Goal: Task Accomplishment & Management: Manage account settings

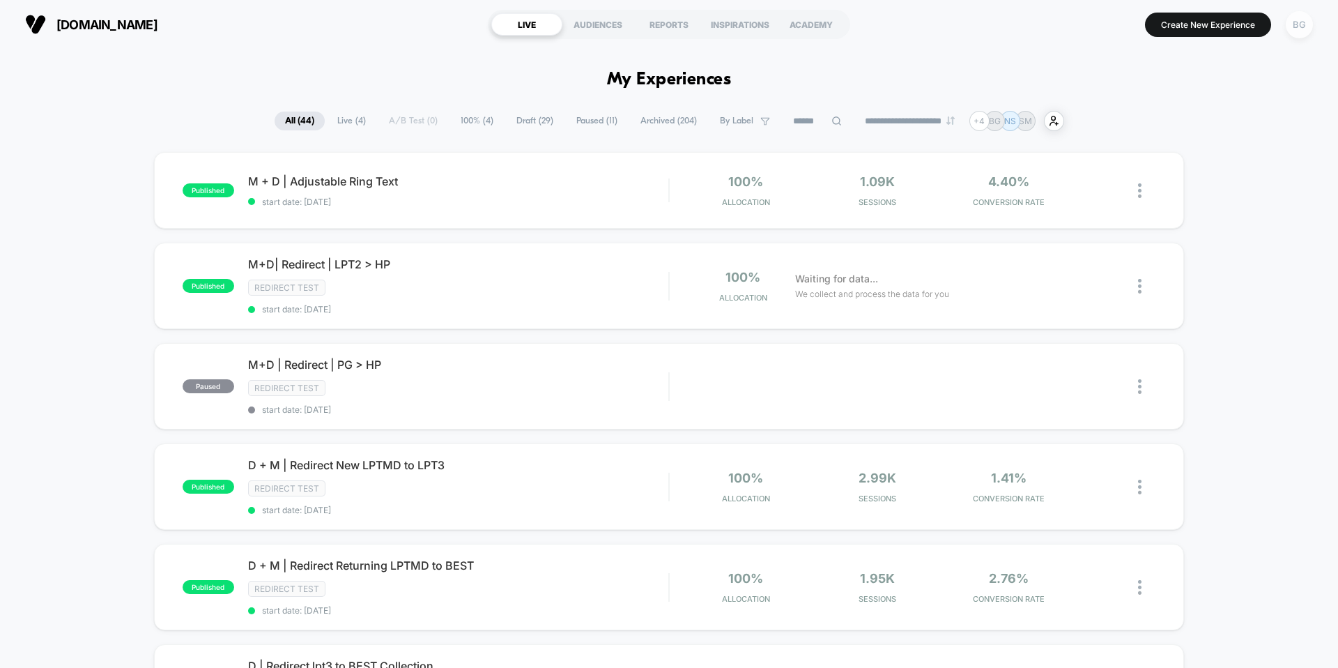
click at [1305, 30] on div "BG" at bounding box center [1299, 24] width 27 height 27
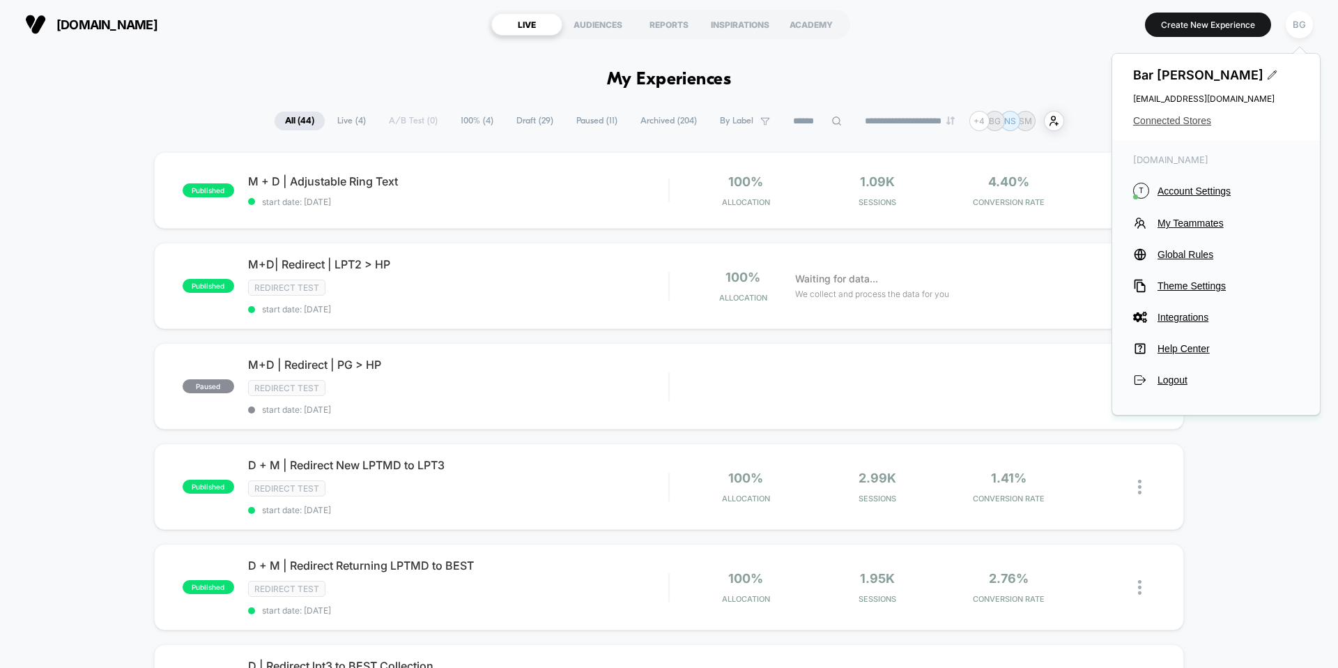
click at [1158, 121] on span "Connected Stores" at bounding box center [1216, 120] width 166 height 11
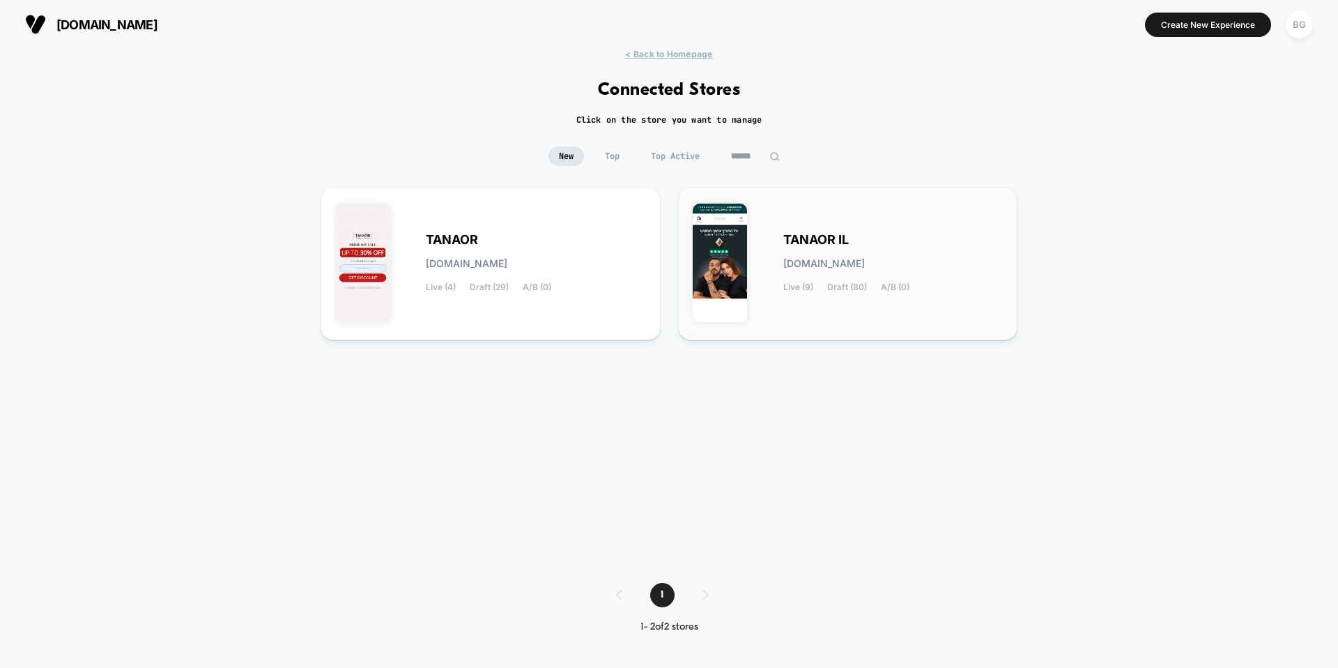
click at [819, 303] on div "TANAOR IL [DOMAIN_NAME] Live (9) Draft (80) A/B (0)" at bounding box center [848, 263] width 311 height 124
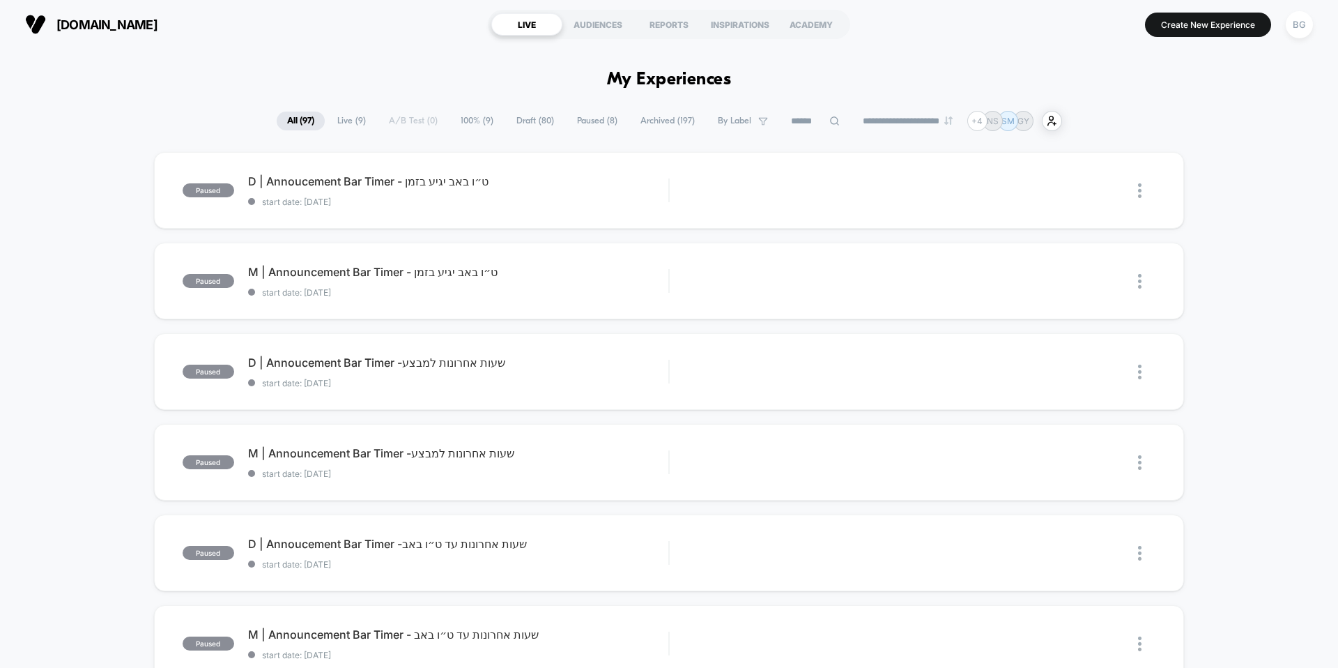
click at [344, 126] on span "Live ( 9 )" at bounding box center [351, 120] width 49 height 19
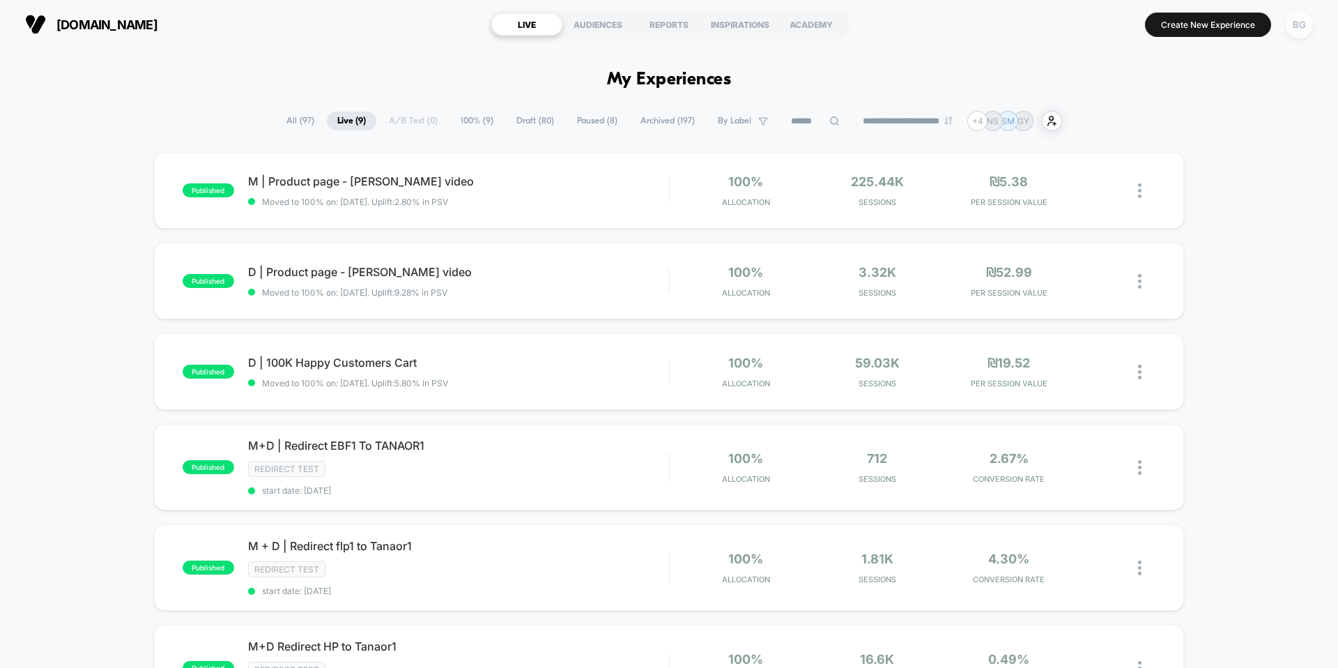
click at [1295, 33] on div "BG" at bounding box center [1299, 24] width 27 height 27
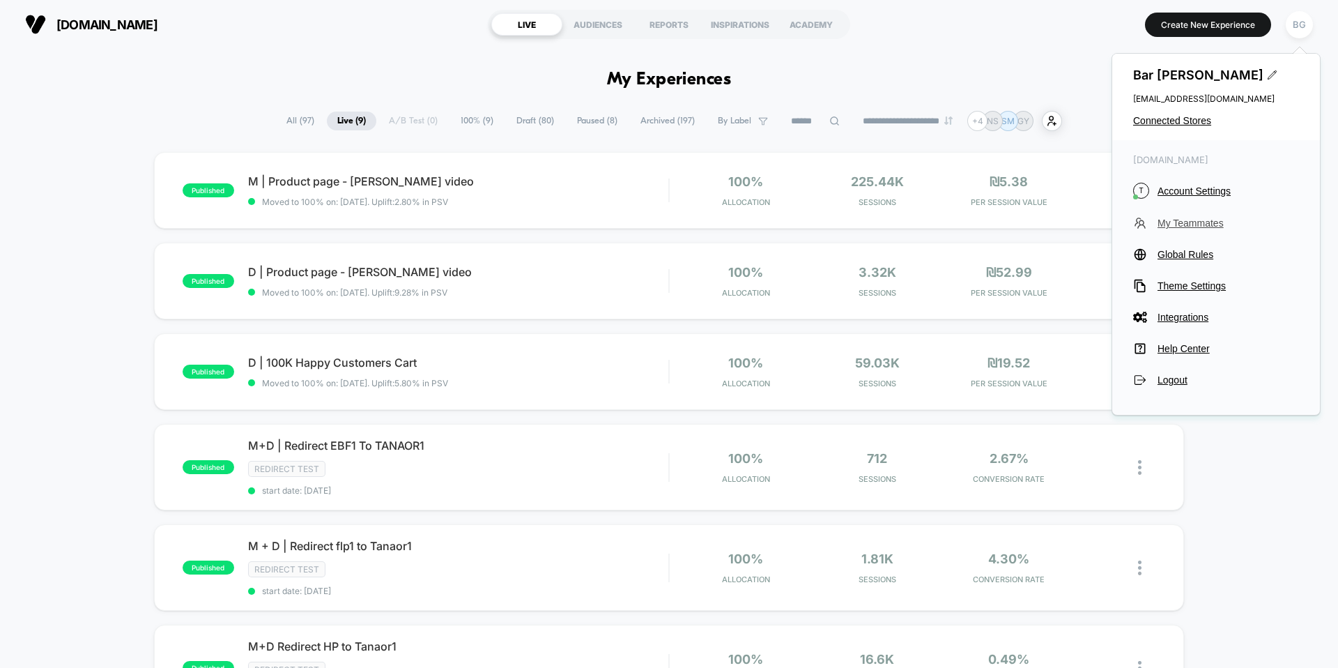
click at [1194, 225] on span "My Teammates" at bounding box center [1227, 222] width 141 height 11
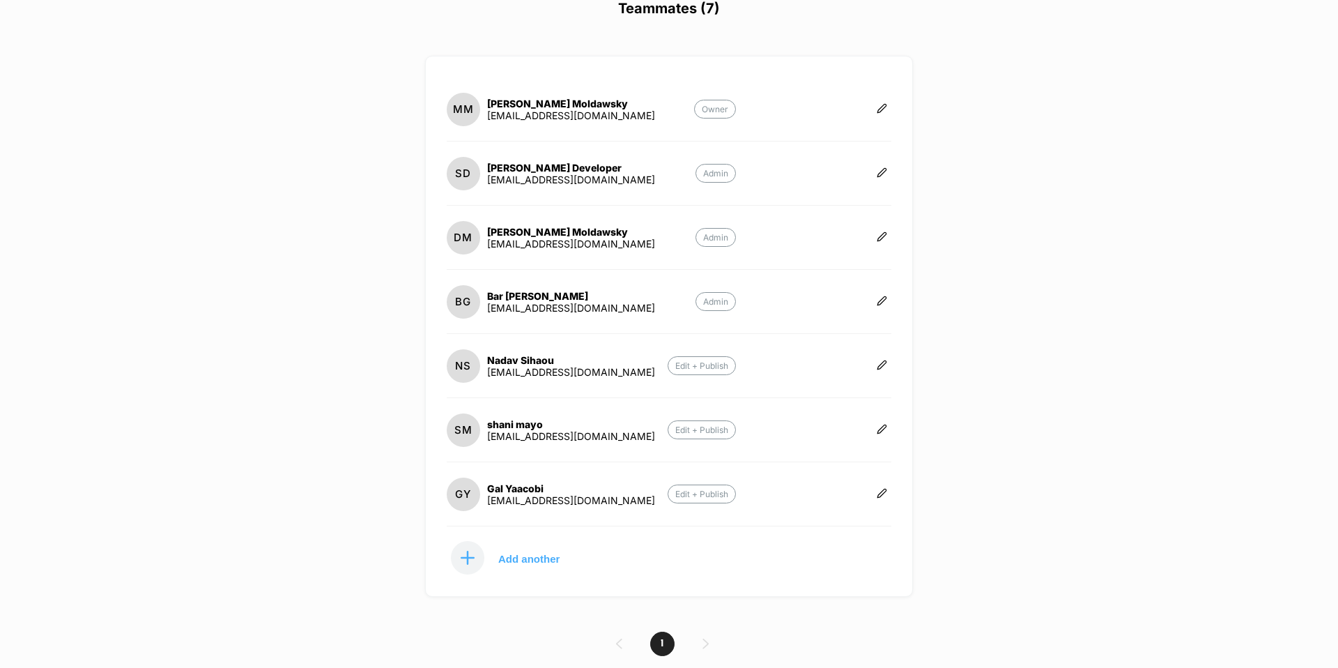
scroll to position [132, 0]
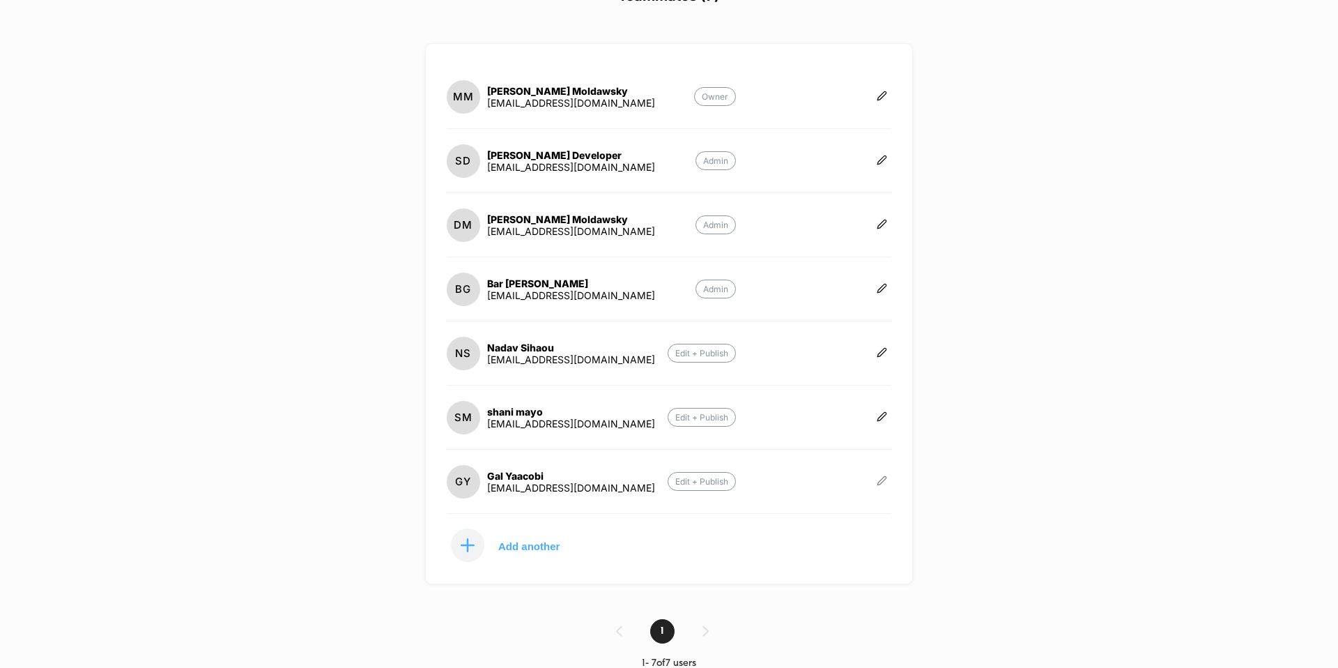
click at [872, 479] on button at bounding box center [881, 482] width 19 height 14
click at [939, 465] on button "Edit Role" at bounding box center [951, 465] width 90 height 32
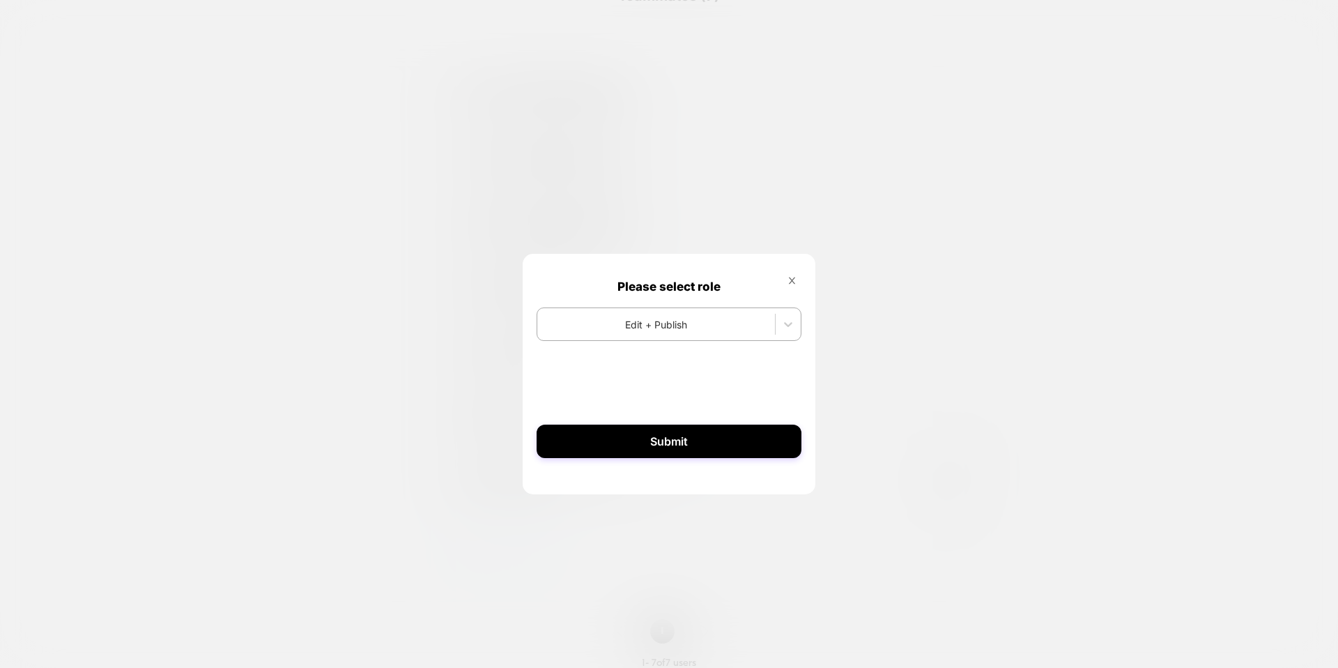
click at [789, 284] on icon at bounding box center [792, 280] width 10 height 10
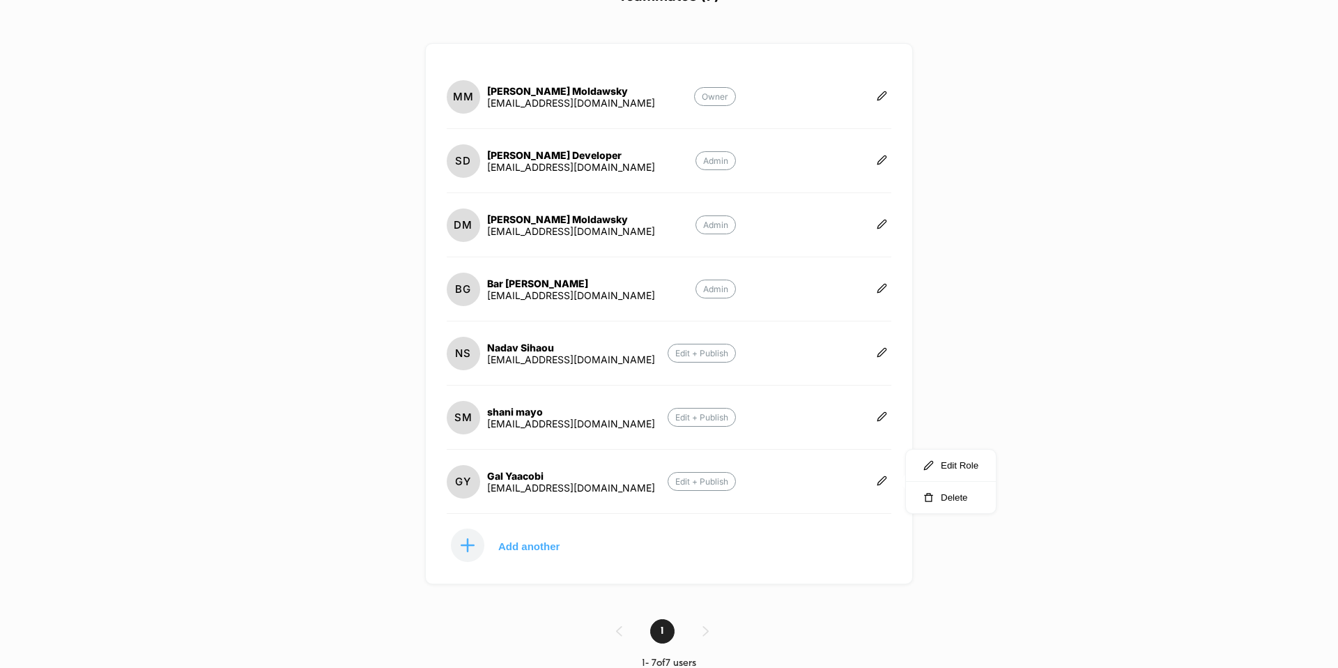
click at [799, 486] on div "GY Gal Yaacobi [EMAIL_ADDRESS][DOMAIN_NAME] Edit + Publish" at bounding box center [669, 488] width 445 height 50
click at [879, 482] on icon at bounding box center [882, 480] width 10 height 10
click at [838, 484] on div "GY Gal Yaacobi [EMAIL_ADDRESS][DOMAIN_NAME] Edit + Publish" at bounding box center [669, 488] width 445 height 50
click at [881, 483] on icon at bounding box center [882, 480] width 10 height 10
click at [962, 500] on button "Delete" at bounding box center [951, 497] width 90 height 31
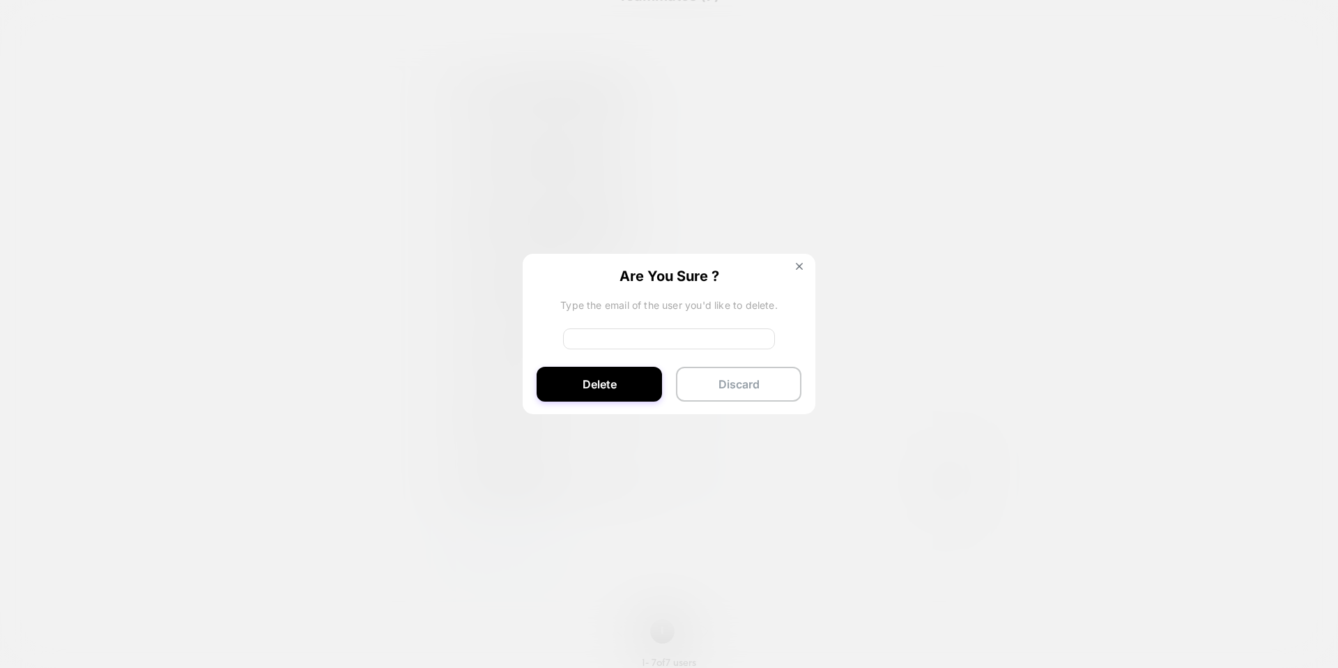
click at [675, 342] on input at bounding box center [669, 338] width 212 height 21
type input "*"
type input "**********"
click at [583, 396] on button "Delete" at bounding box center [599, 384] width 125 height 35
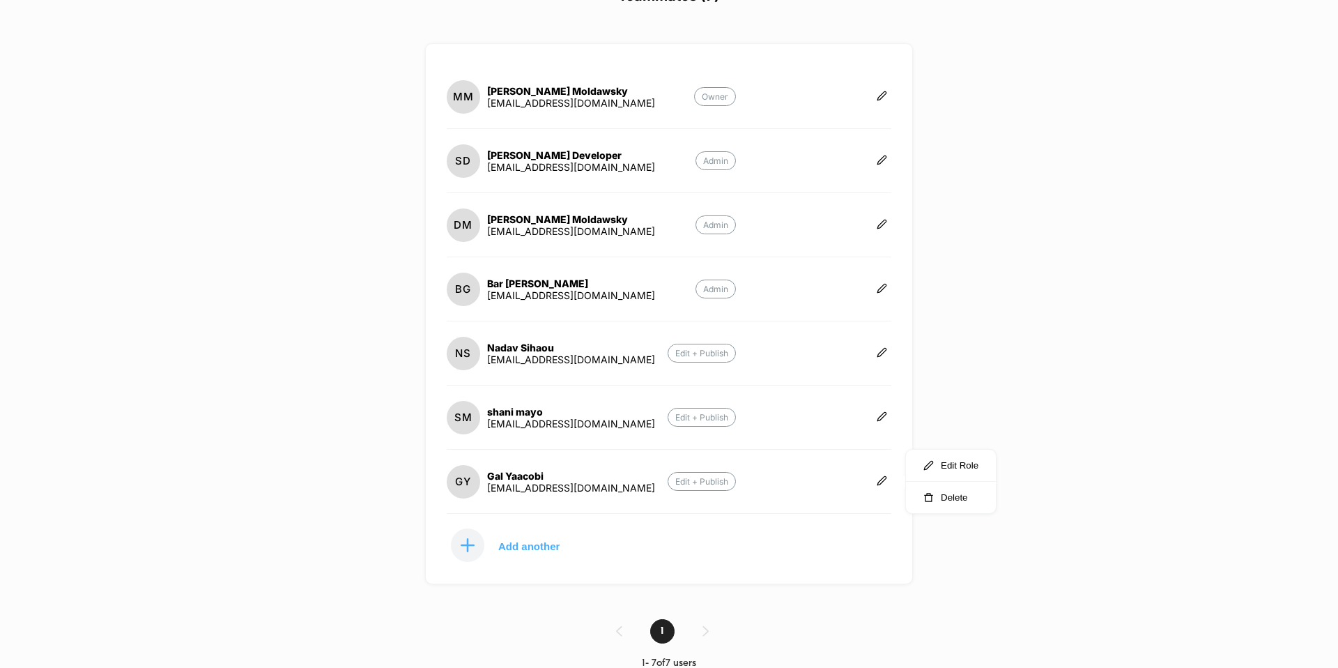
scroll to position [84, 0]
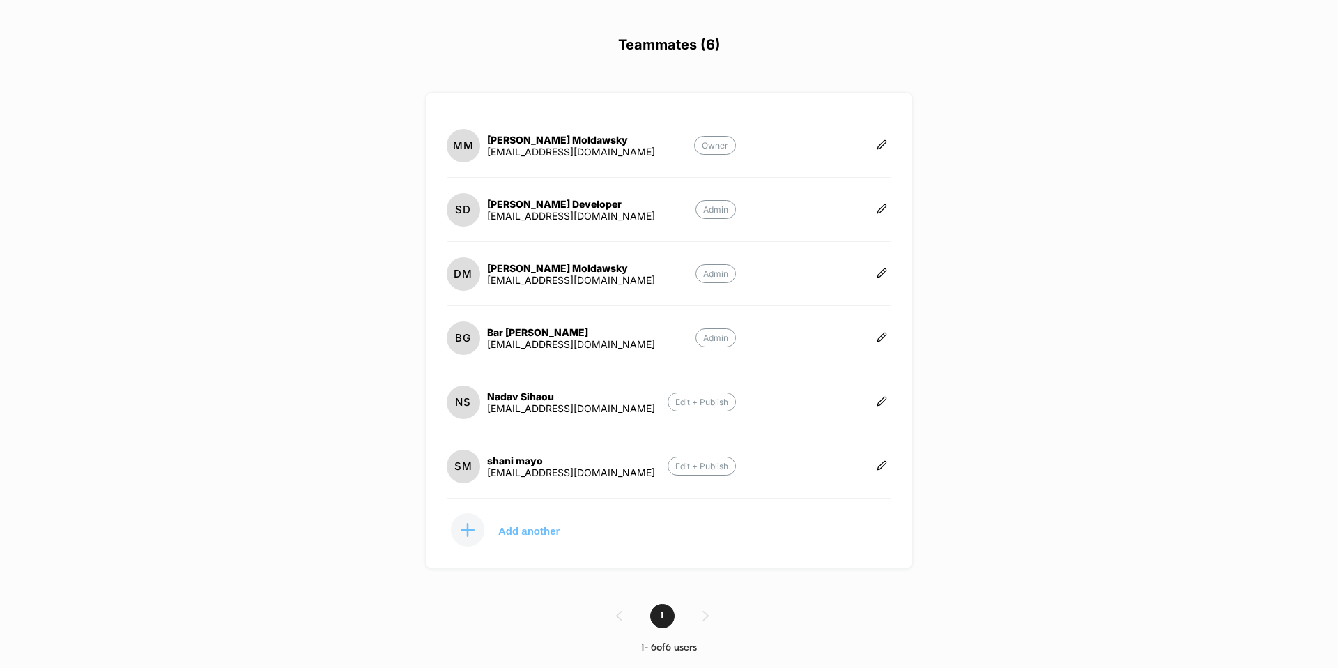
click at [480, 525] on div at bounding box center [467, 529] width 33 height 33
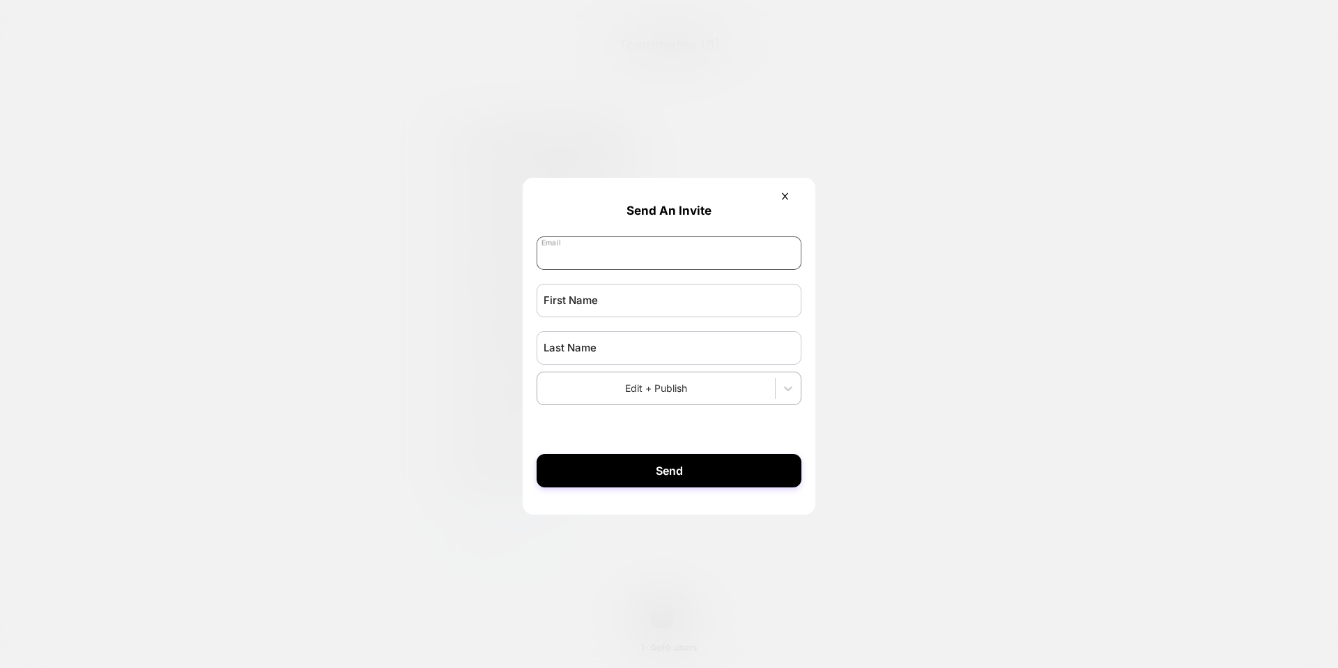
click at [573, 253] on input "email" at bounding box center [669, 252] width 265 height 33
type input "**********"
click at [635, 316] on input "text" at bounding box center [669, 300] width 265 height 33
type input "***"
click at [637, 345] on input "text" at bounding box center [669, 347] width 265 height 33
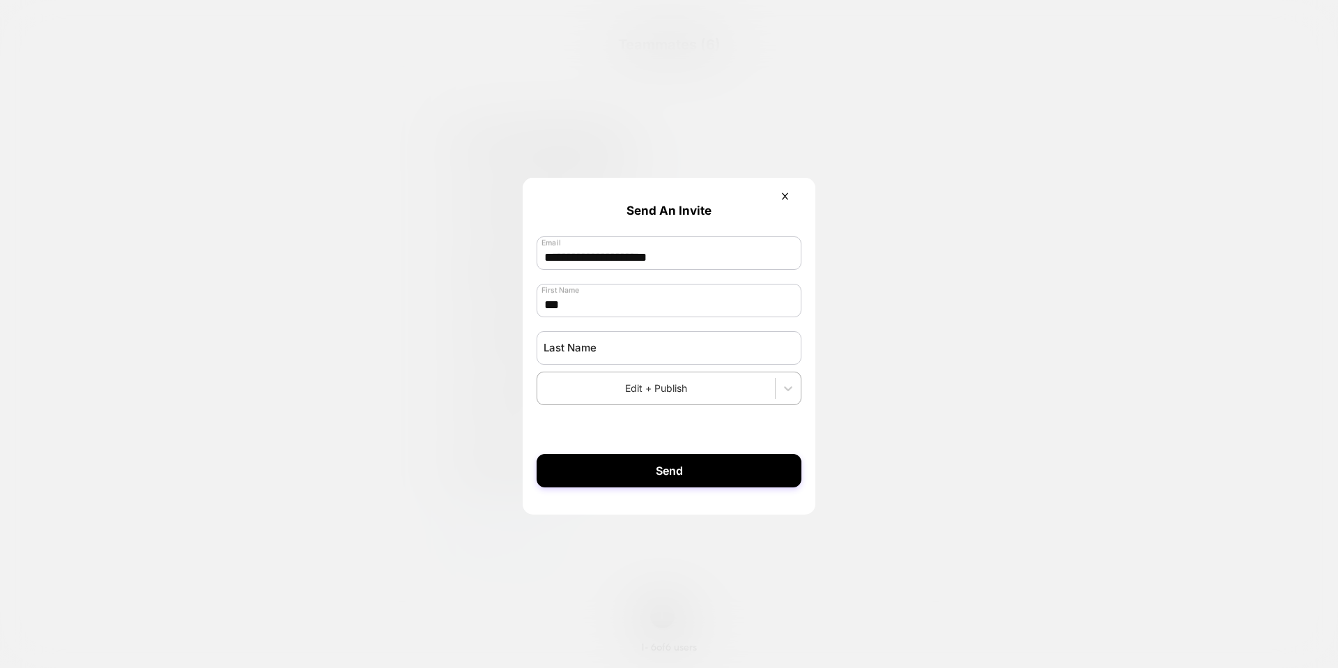
click at [583, 426] on form "**********" at bounding box center [669, 339] width 293 height 323
click at [669, 477] on button "Send" at bounding box center [669, 470] width 265 height 33
type input "*******"
click at [707, 477] on button "Send" at bounding box center [669, 470] width 265 height 33
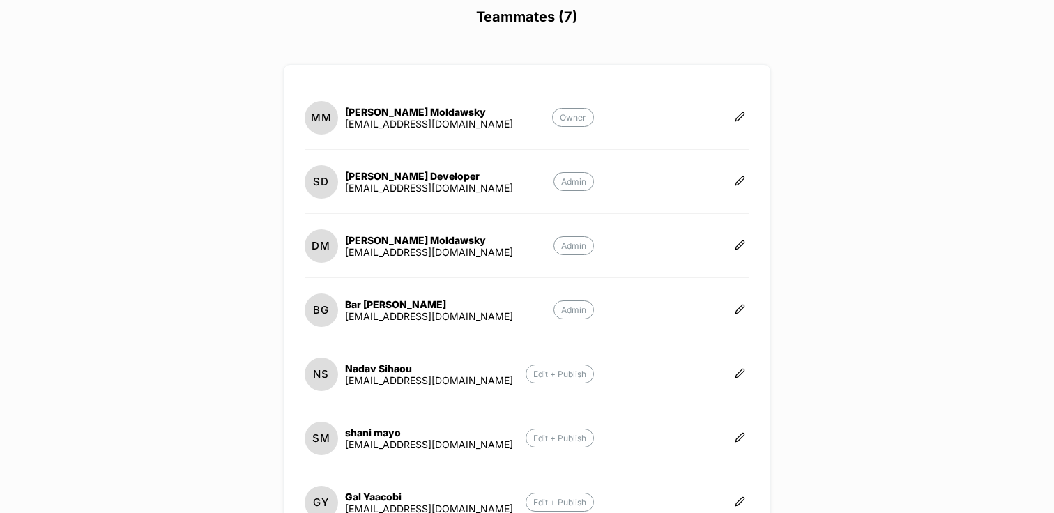
scroll to position [111, 0]
